Goal: Information Seeking & Learning: Learn about a topic

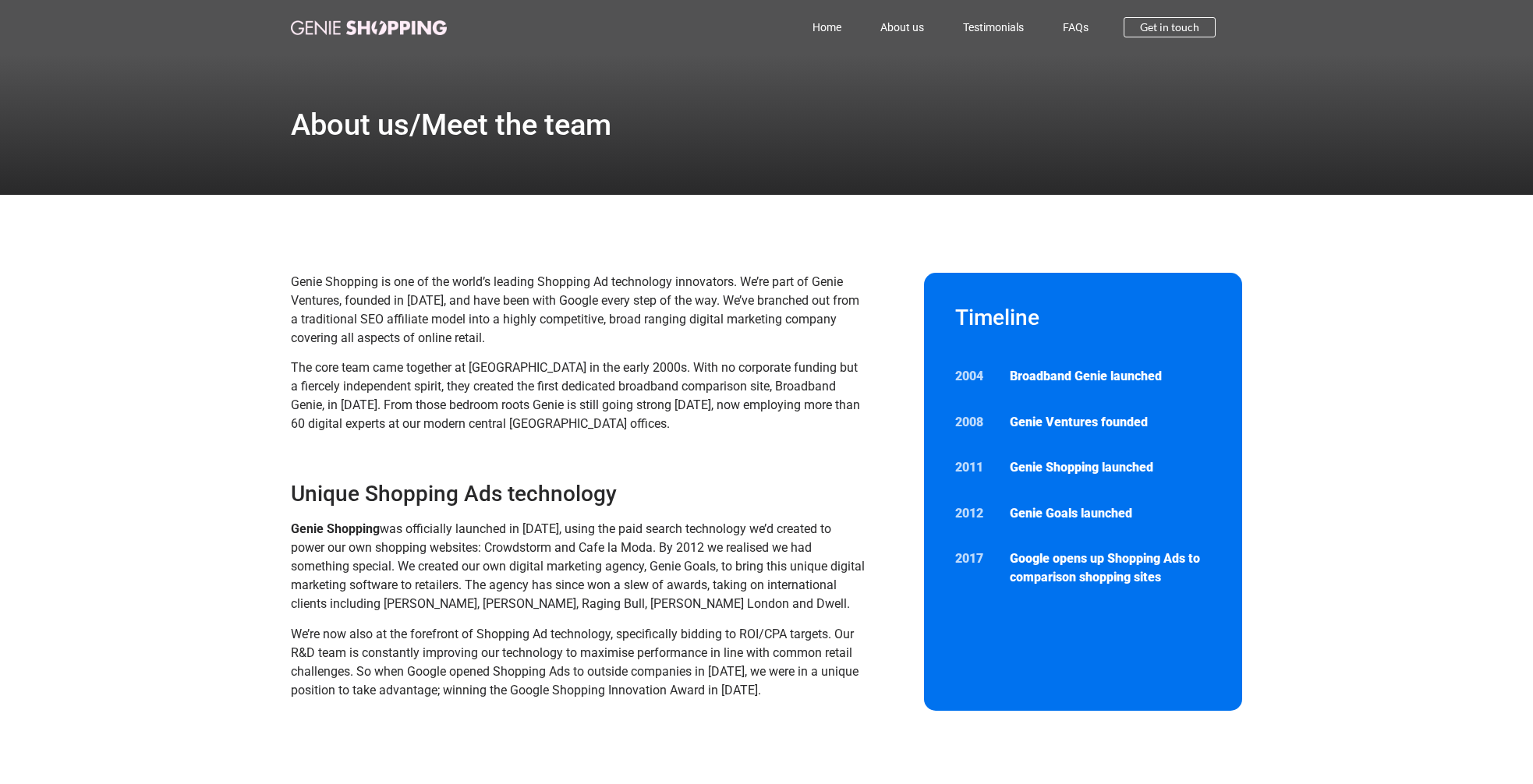
click at [908, 26] on link "About us" at bounding box center [903, 27] width 83 height 36
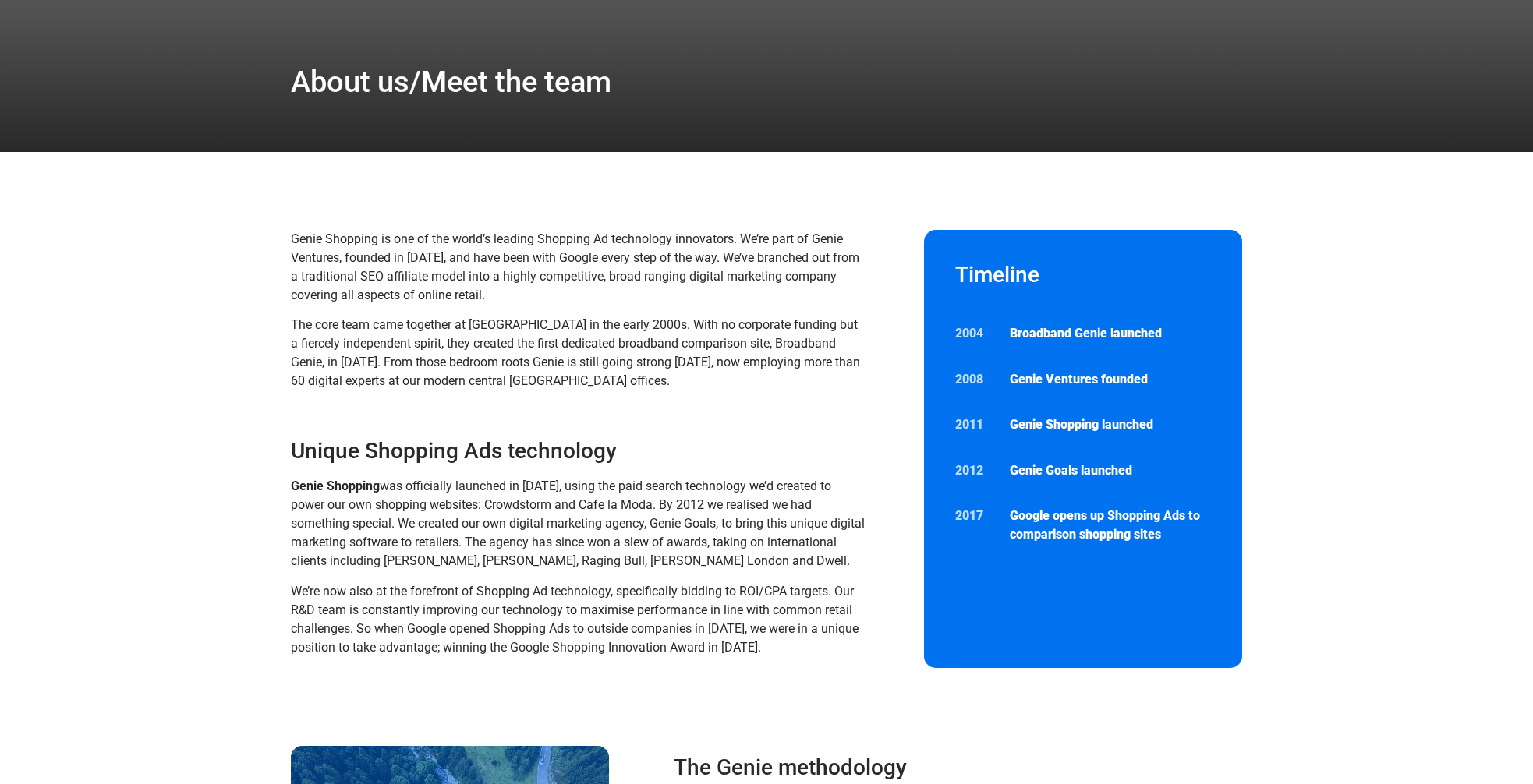
scroll to position [44, 0]
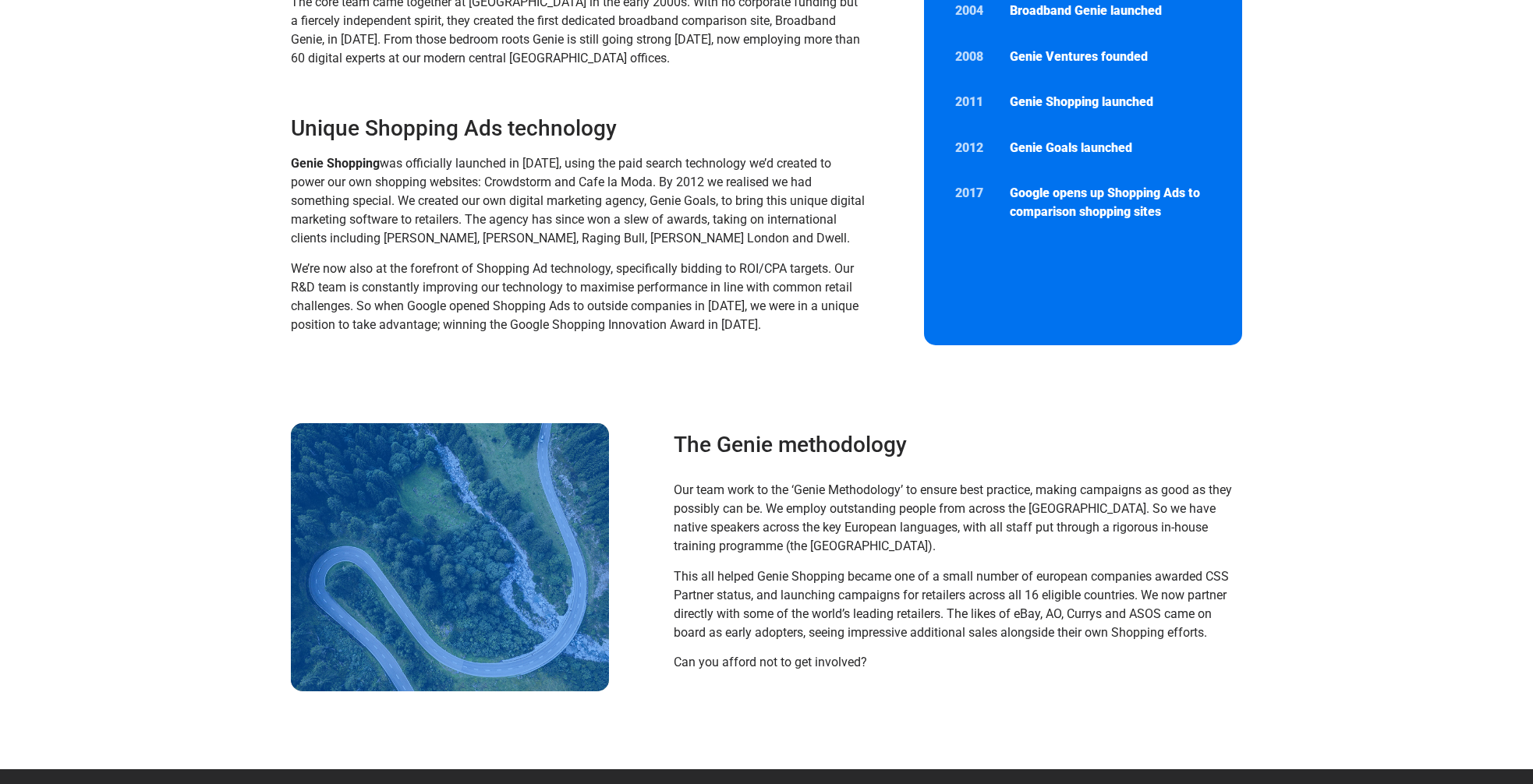
scroll to position [371, 0]
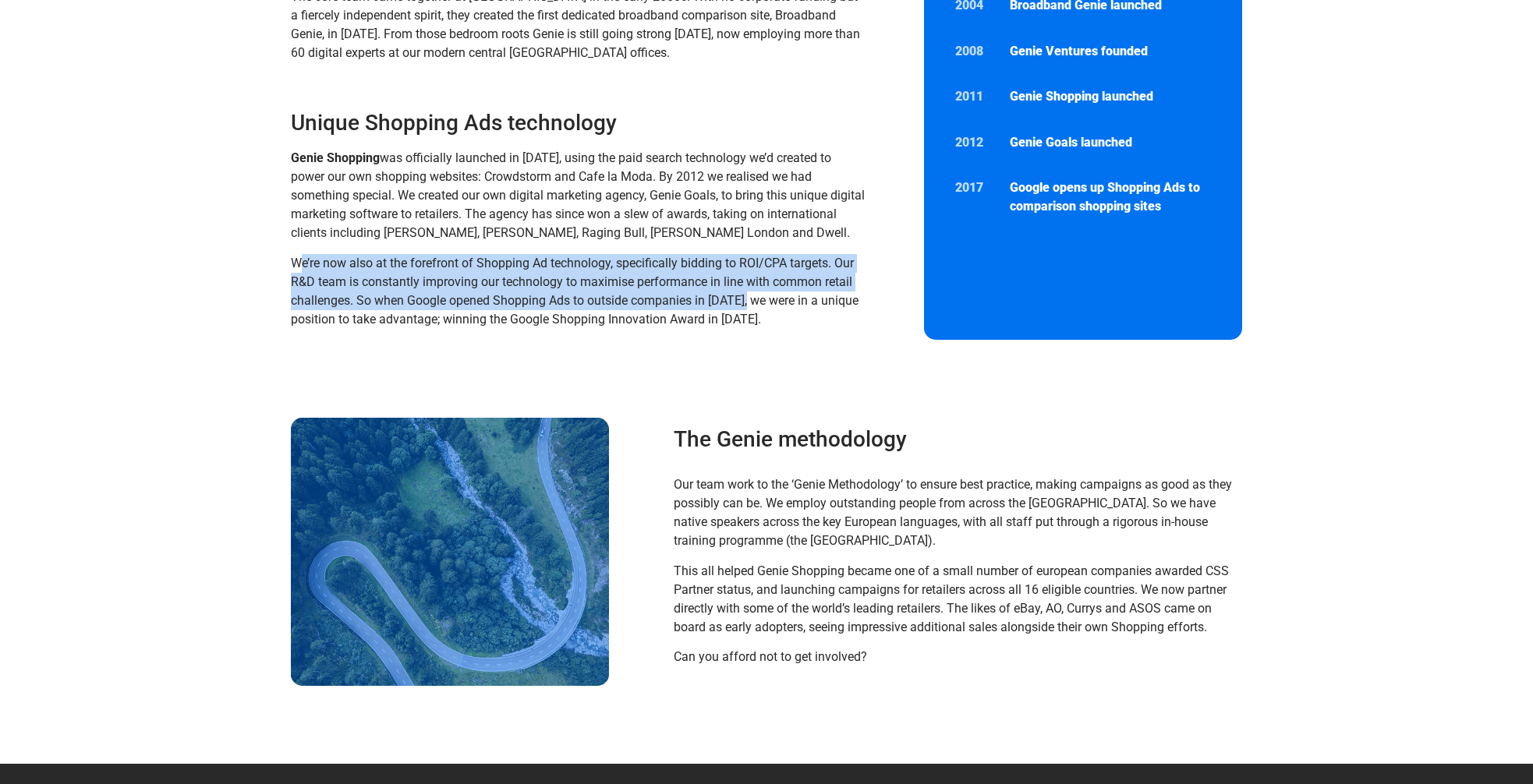
drag, startPoint x: 298, startPoint y: 263, endPoint x: 794, endPoint y: 309, distance: 498.1
click at [794, 309] on p "We’re now also at the forefront of Shopping Ad technology, specifically bidding…" at bounding box center [579, 292] width 576 height 75
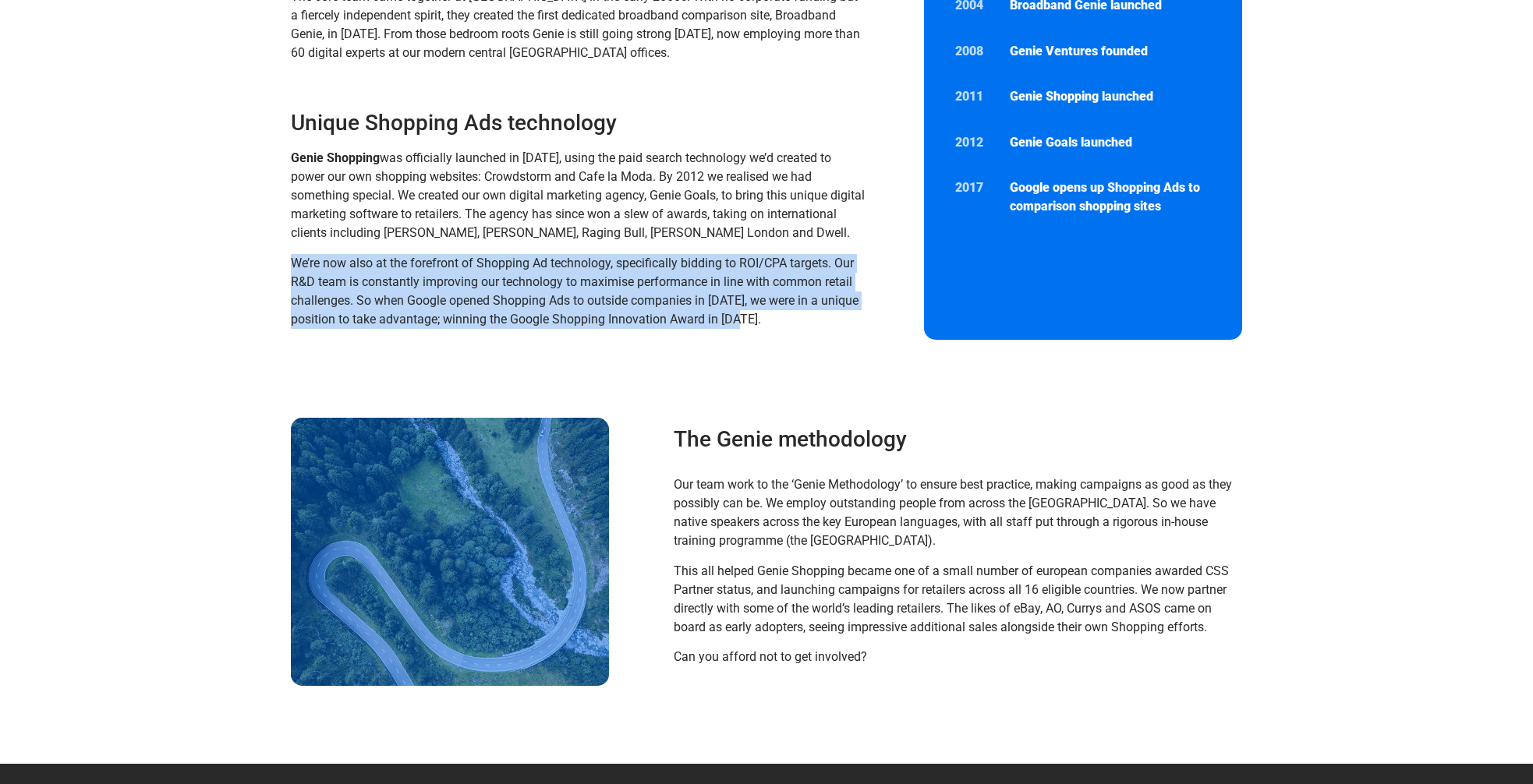
drag, startPoint x: 700, startPoint y: 310, endPoint x: 361, endPoint y: 276, distance: 340.7
click at [291, 264] on p "We’re now also at the forefront of Shopping Ad technology, specifically bidding…" at bounding box center [579, 292] width 576 height 75
copy span "We’re now also at the forefront of Shopping Ad technology, specifically bidding…"
